Goal: Find specific page/section: Find specific page/section

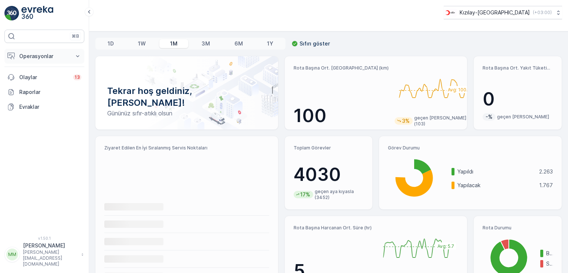
click at [67, 54] on p "Operasyonlar" at bounding box center [44, 55] width 50 height 7
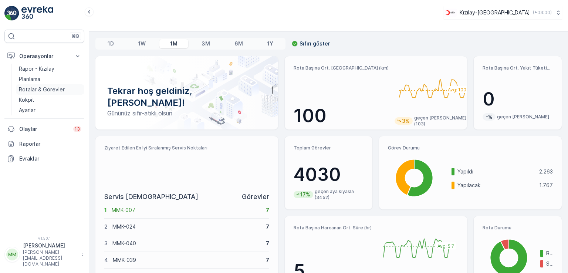
drag, startPoint x: 49, startPoint y: 84, endPoint x: 38, endPoint y: 87, distance: 11.0
click at [38, 87] on p "Rotalar & Görevler" at bounding box center [42, 89] width 46 height 7
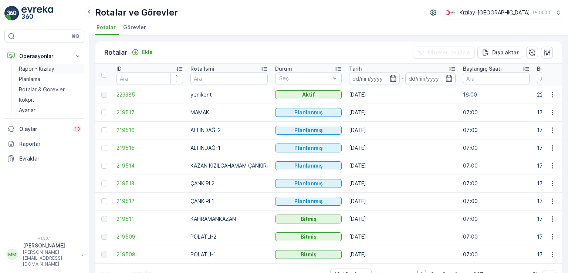
click at [40, 69] on p "Rapor - Kızılay" at bounding box center [36, 68] width 35 height 7
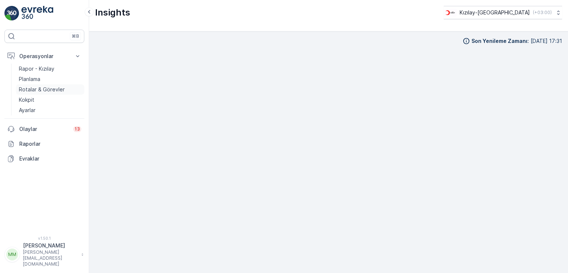
click at [51, 90] on p "Rotalar & Görevler" at bounding box center [42, 89] width 46 height 7
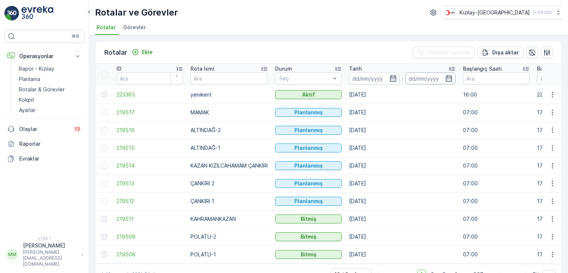
click at [429, 75] on input at bounding box center [430, 78] width 51 height 12
click at [429, 76] on input at bounding box center [430, 78] width 51 height 12
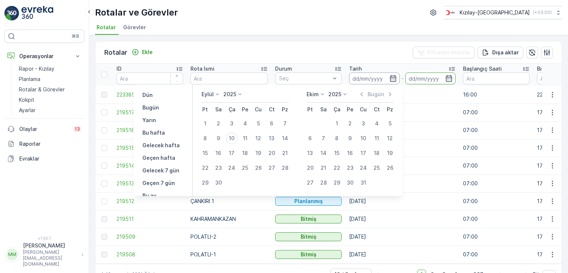
click at [381, 79] on input at bounding box center [374, 78] width 51 height 12
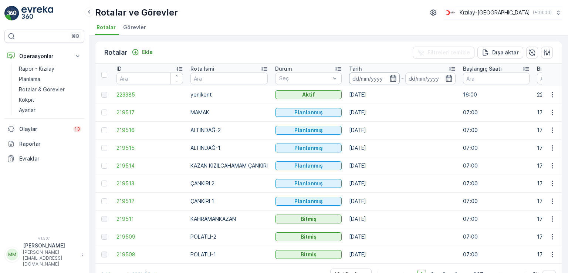
click at [384, 76] on input at bounding box center [374, 78] width 51 height 12
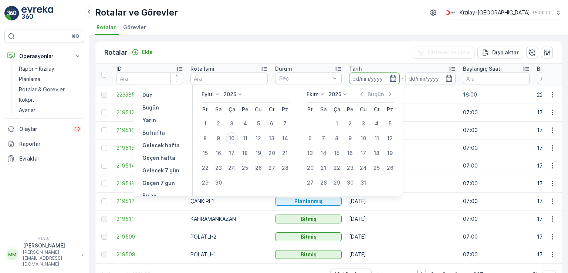
click at [232, 139] on div "10" at bounding box center [232, 138] width 12 height 12
type input "[DATE]"
click at [366, 37] on div "Rotalar Ekle Filtreleri temizle Dışa aktar ID Rota İsmi Durum Seç Tarih 10.09.2…" at bounding box center [328, 154] width 479 height 238
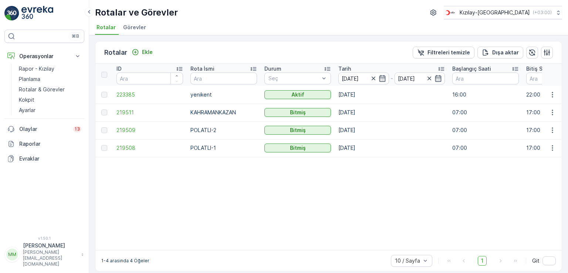
click at [52, 15] on img at bounding box center [37, 13] width 32 height 15
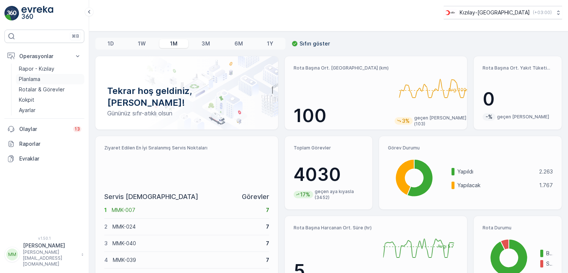
click at [36, 78] on p "Planlama" at bounding box center [29, 78] width 21 height 7
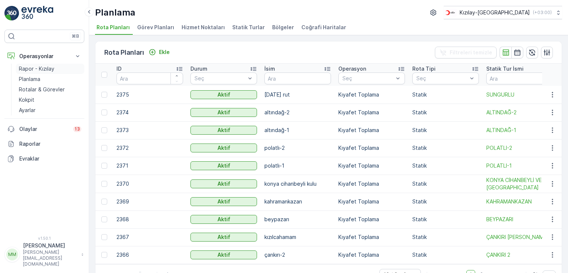
click at [65, 69] on link "Rapor - Kızılay" at bounding box center [50, 69] width 68 height 10
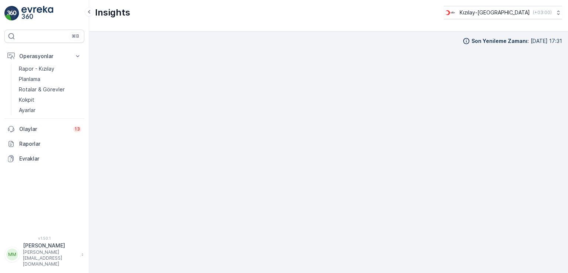
drag, startPoint x: 417, startPoint y: 38, endPoint x: 376, endPoint y: 49, distance: 42.6
click at [417, 39] on div "Son Yenileme Zamanı : 10.09.2025 17:31" at bounding box center [328, 40] width 467 height 7
click at [18, 11] on img at bounding box center [11, 13] width 15 height 15
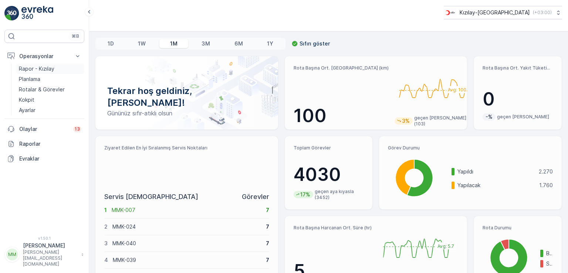
click at [35, 71] on p "Rapor - Kızılay" at bounding box center [36, 68] width 35 height 7
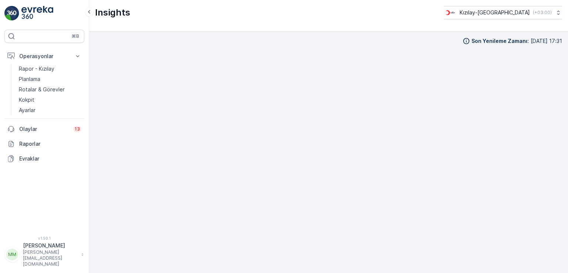
scroll to position [6, 0]
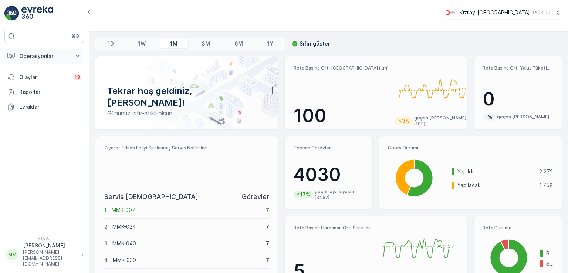
click at [37, 59] on p "Operasyonlar" at bounding box center [44, 55] width 50 height 7
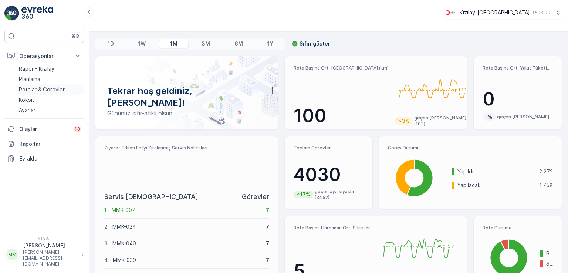
click at [30, 89] on p "Rotalar & Görevler" at bounding box center [42, 89] width 46 height 7
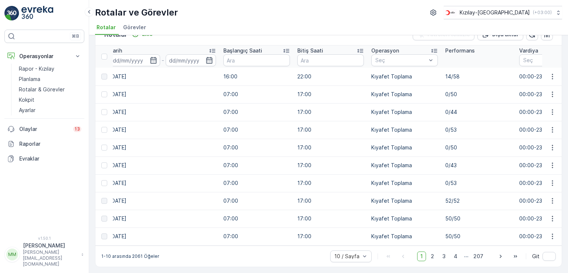
scroll to position [0, 198]
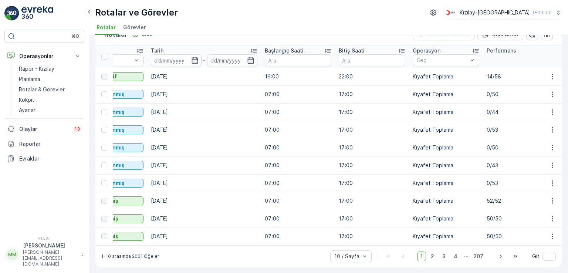
drag, startPoint x: 290, startPoint y: 149, endPoint x: 225, endPoint y: 163, distance: 66.3
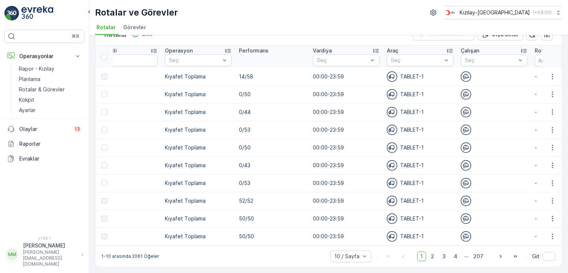
scroll to position [0, 415]
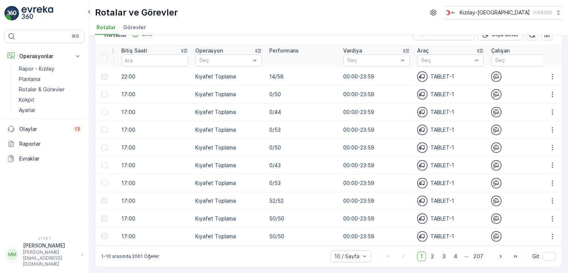
drag, startPoint x: 236, startPoint y: 124, endPoint x: 306, endPoint y: 124, distance: 69.9
click at [305, 124] on tr "219515 ALTINDAĞ-1 Planlanmış [DATE] 07:00 17:00 Kıyafet Toplama 0/53 00:00-23:5…" at bounding box center [426, 130] width 1492 height 18
click at [549, 127] on icon "button" at bounding box center [552, 129] width 7 height 7
click at [539, 136] on span "Daha fazla ayrıntı görün" at bounding box center [535, 137] width 59 height 7
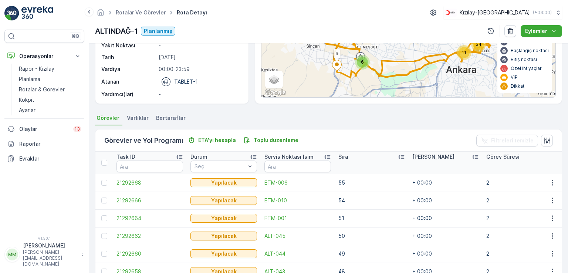
scroll to position [111, 0]
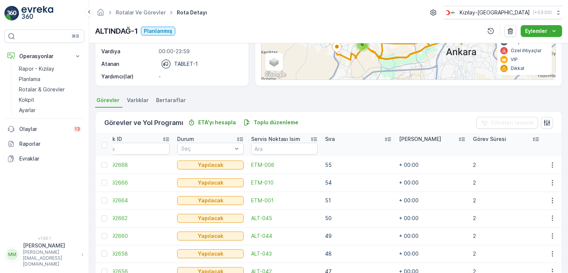
drag, startPoint x: 372, startPoint y: 208, endPoint x: 392, endPoint y: 201, distance: 21.4
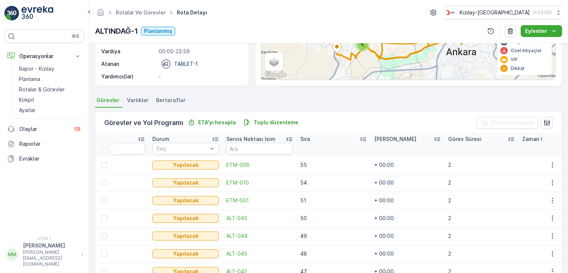
drag, startPoint x: 344, startPoint y: 197, endPoint x: 380, endPoint y: 192, distance: 35.8
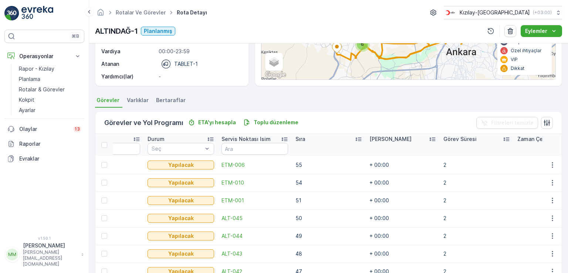
scroll to position [0, 90]
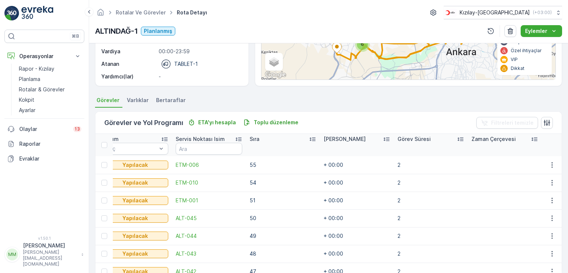
drag, startPoint x: 366, startPoint y: 193, endPoint x: 430, endPoint y: 192, distance: 64.3
drag, startPoint x: 429, startPoint y: 192, endPoint x: 438, endPoint y: 189, distance: 10.0
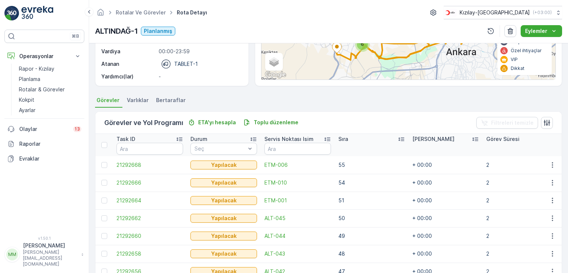
drag, startPoint x: 334, startPoint y: 184, endPoint x: 262, endPoint y: 184, distance: 72.8
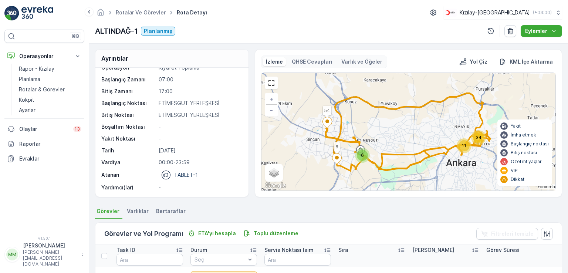
click at [362, 65] on p "Varlık ve Öğeler" at bounding box center [361, 61] width 41 height 7
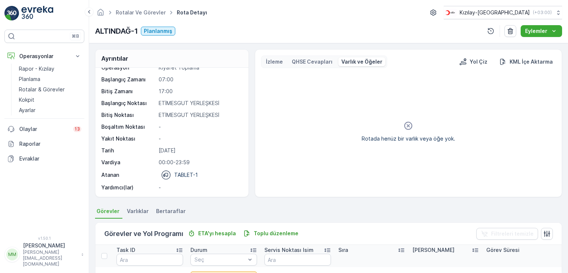
click at [294, 62] on p "QHSE Cevapları" at bounding box center [312, 61] width 41 height 7
click at [278, 62] on p "İzleme" at bounding box center [274, 61] width 17 height 7
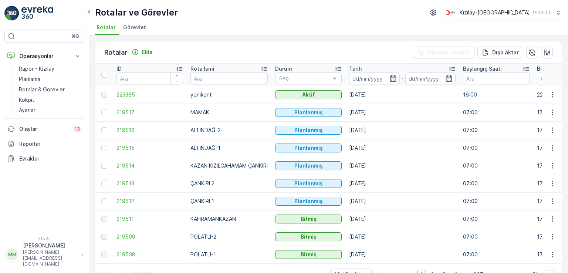
drag, startPoint x: 412, startPoint y: 108, endPoint x: 493, endPoint y: 109, distance: 81.3
click at [496, 125] on td "07:00" at bounding box center [496, 130] width 74 height 18
click at [416, 135] on td "[DATE]" at bounding box center [402, 130] width 114 height 18
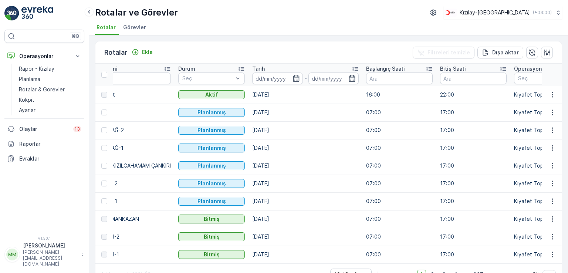
drag, startPoint x: 410, startPoint y: 128, endPoint x: 451, endPoint y: 126, distance: 41.4
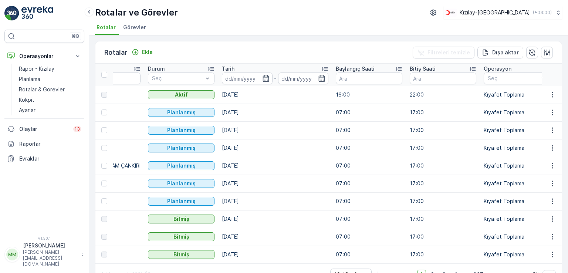
drag, startPoint x: 451, startPoint y: 126, endPoint x: 479, endPoint y: 126, distance: 28.5
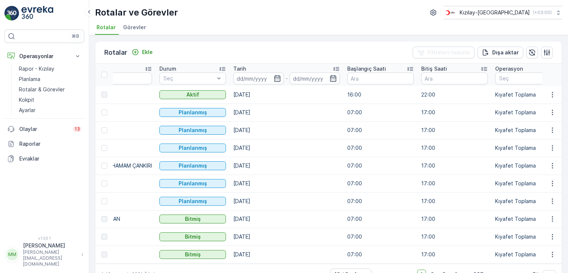
drag, startPoint x: 294, startPoint y: 144, endPoint x: 232, endPoint y: 147, distance: 62.2
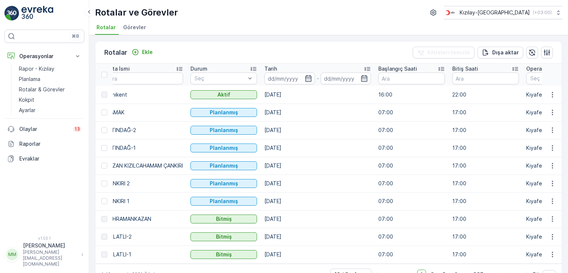
scroll to position [0, 0]
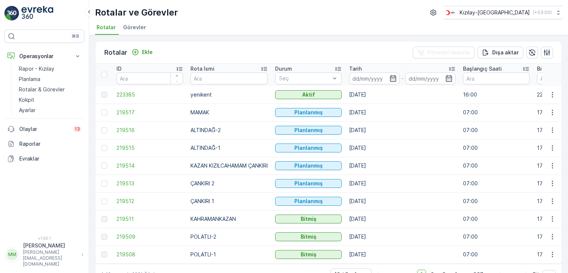
drag, startPoint x: 343, startPoint y: 156, endPoint x: 322, endPoint y: 172, distance: 25.8
drag, startPoint x: 349, startPoint y: 112, endPoint x: 376, endPoint y: 111, distance: 26.2
click at [376, 111] on td "[DATE]" at bounding box center [402, 112] width 114 height 18
click at [372, 79] on input at bounding box center [374, 78] width 51 height 12
click at [43, 172] on div "⌘B Operasyonlar Rapor - Kızılay Planlama Rotalar & Görevler Kokpit Ayarlar Olay…" at bounding box center [44, 128] width 80 height 197
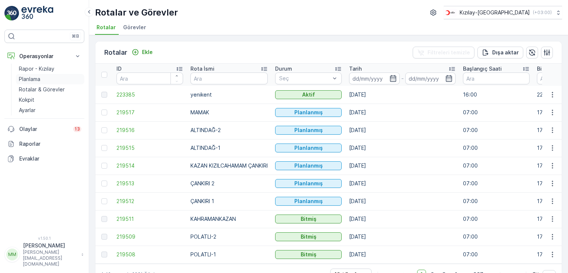
click at [36, 82] on link "Planlama" at bounding box center [50, 79] width 68 height 10
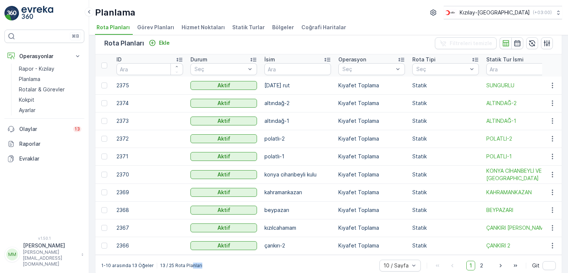
scroll to position [13, 0]
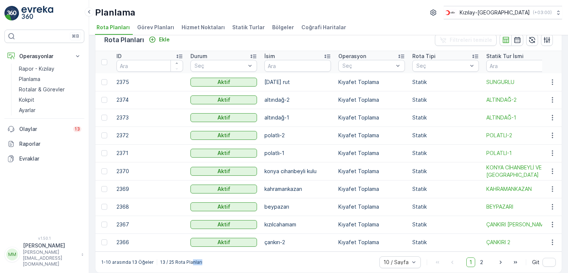
drag, startPoint x: 189, startPoint y: 267, endPoint x: 250, endPoint y: 265, distance: 61.0
click at [250, 265] on div "1-10 arasında 13 Öğeler 13 / 25 Rota Planları 10 / Sayfa 1 2 Git" at bounding box center [328, 261] width 466 height 21
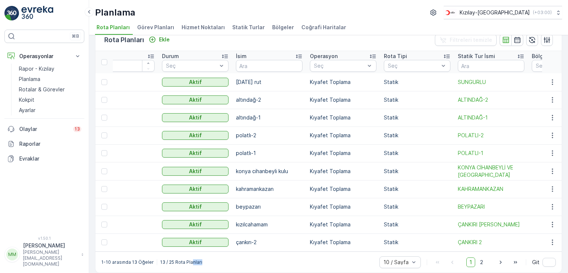
scroll to position [0, 0]
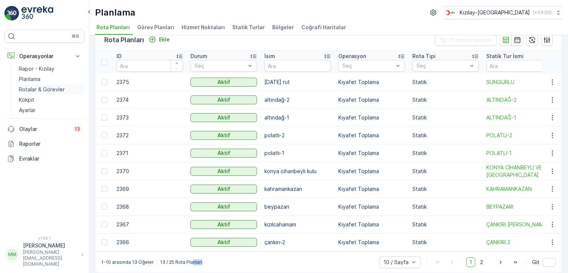
click at [38, 88] on p "Rotalar & Görevler" at bounding box center [42, 89] width 46 height 7
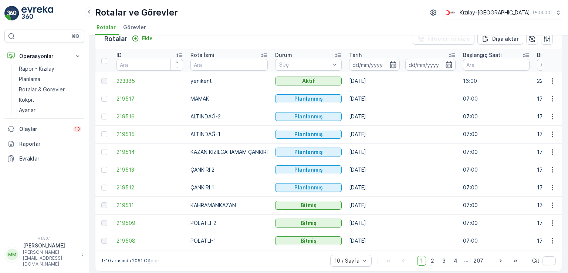
scroll to position [21, 0]
